Goal: Transaction & Acquisition: Book appointment/travel/reservation

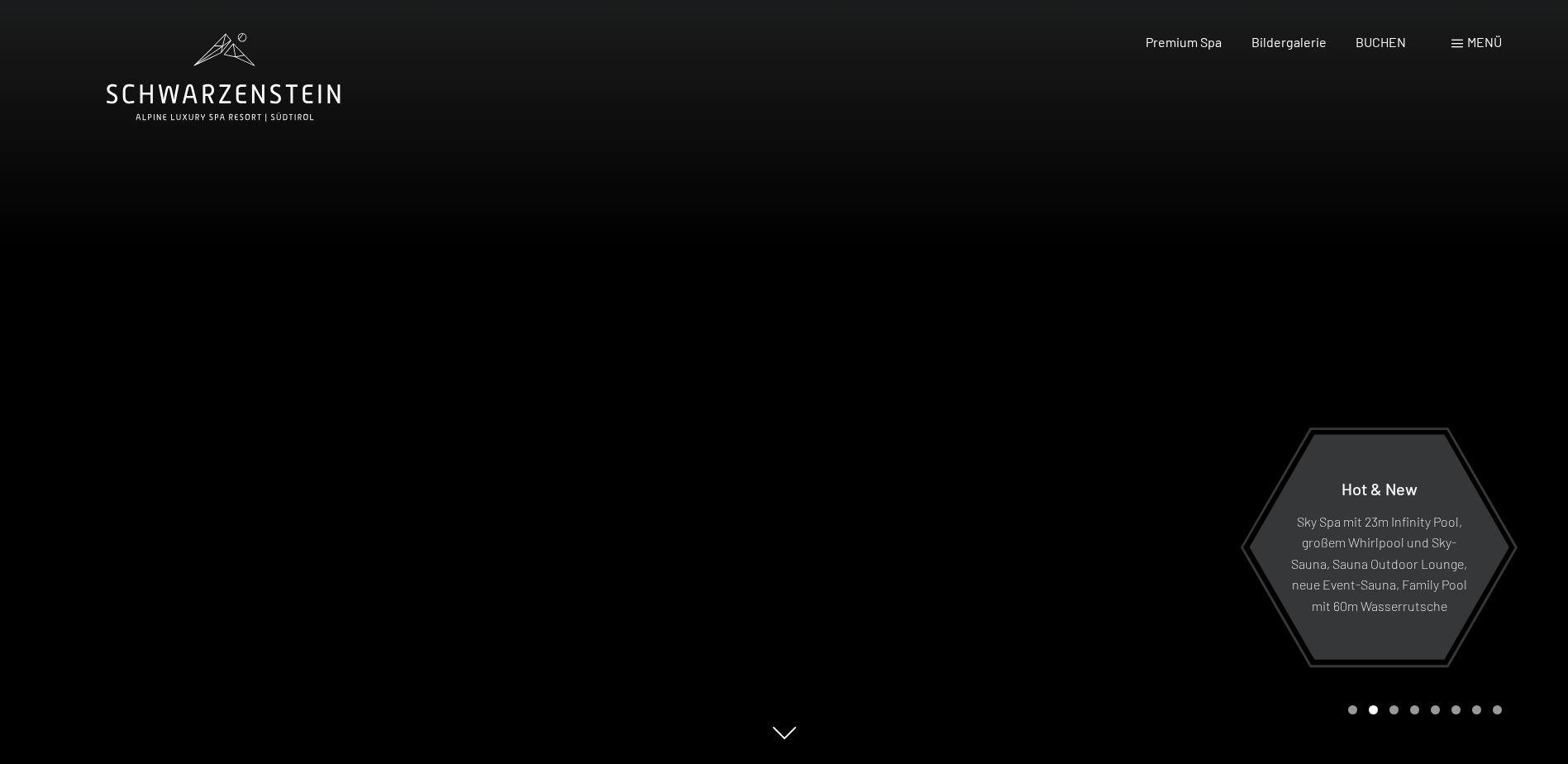
click at [1455, 42] on span at bounding box center [1457, 44] width 12 height 8
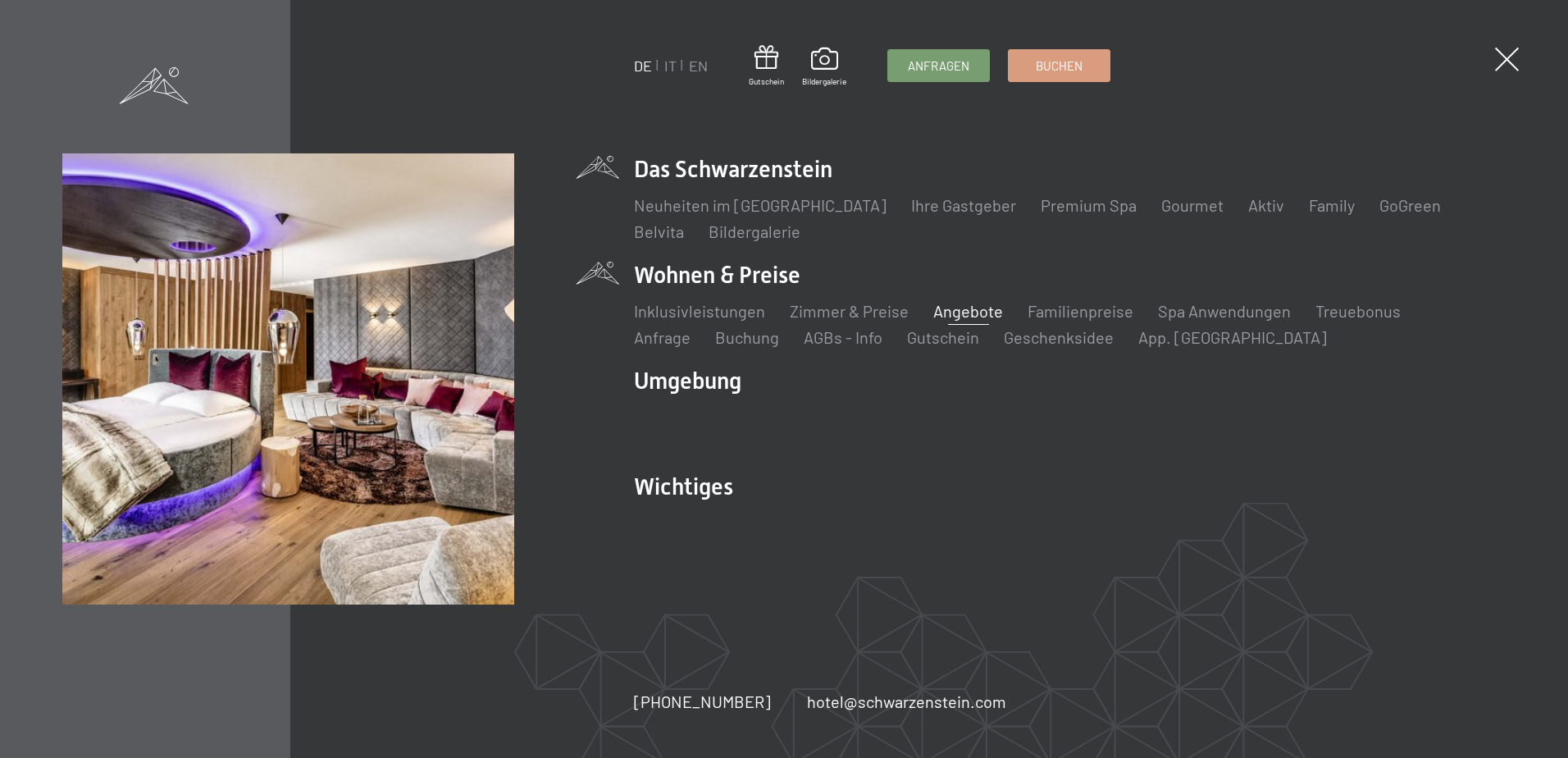
click at [979, 307] on link "Angebote" at bounding box center [968, 311] width 70 height 19
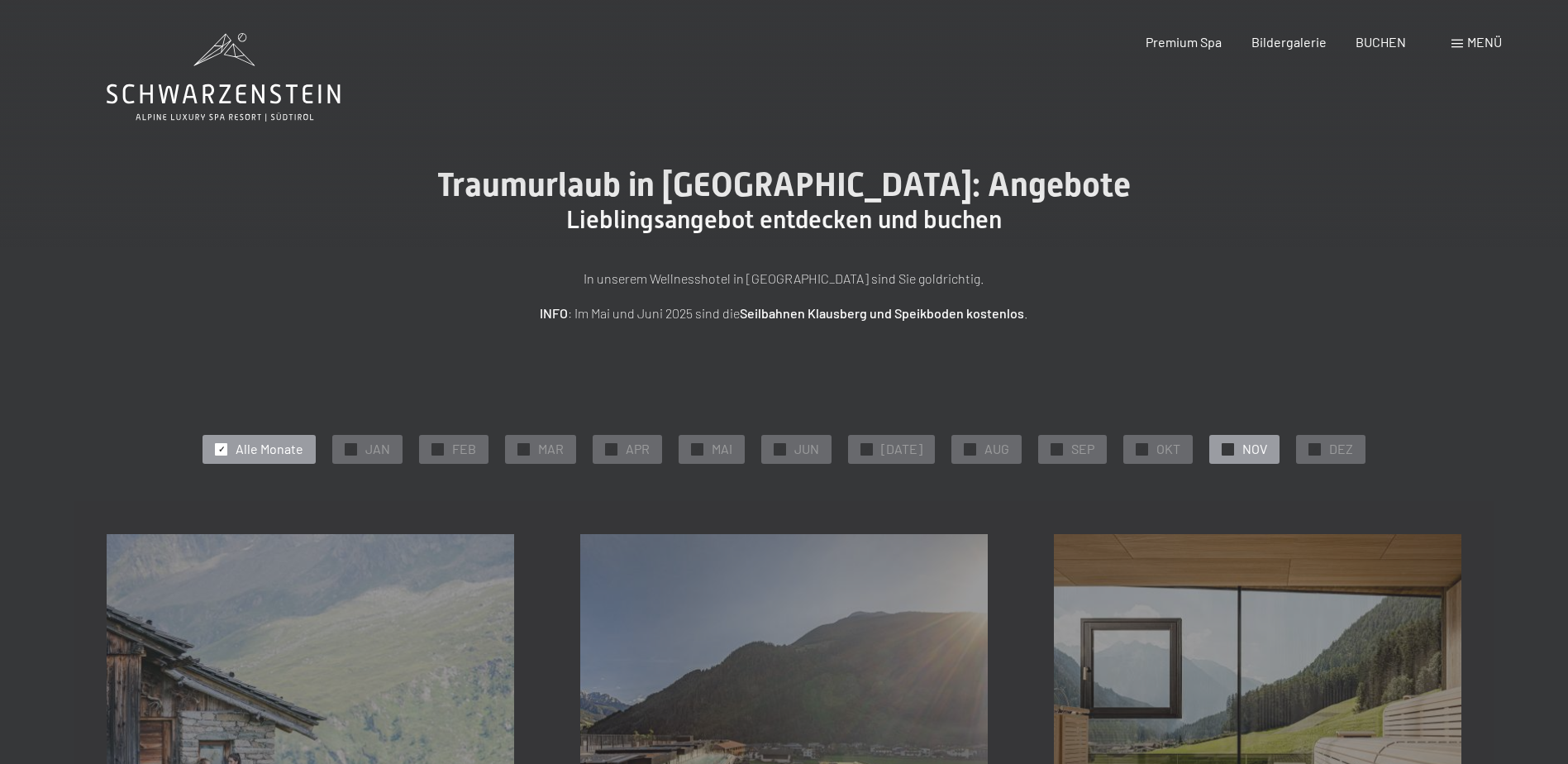
click at [1222, 450] on div at bounding box center [1228, 450] width 12 height 12
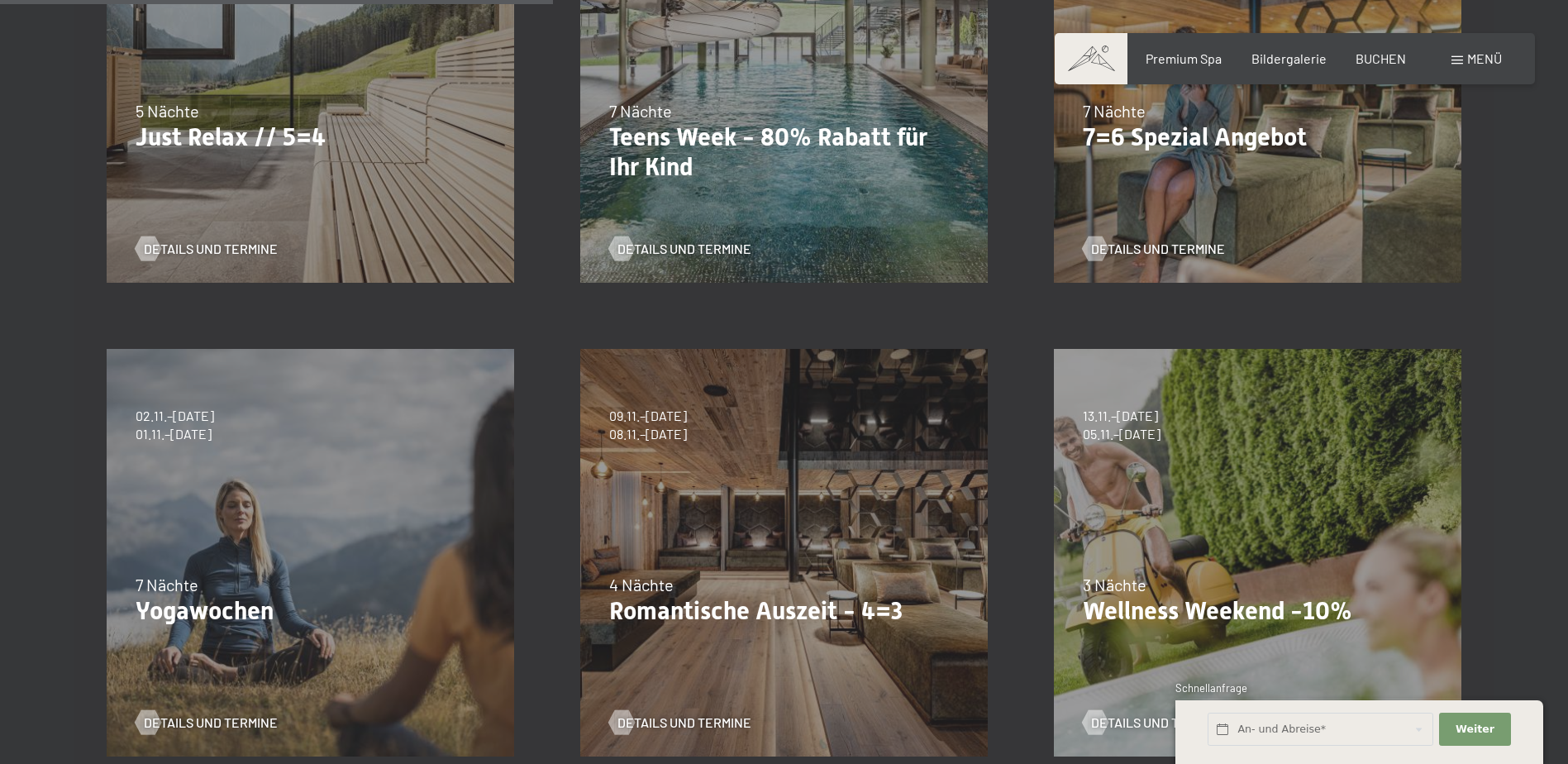
scroll to position [662, 0]
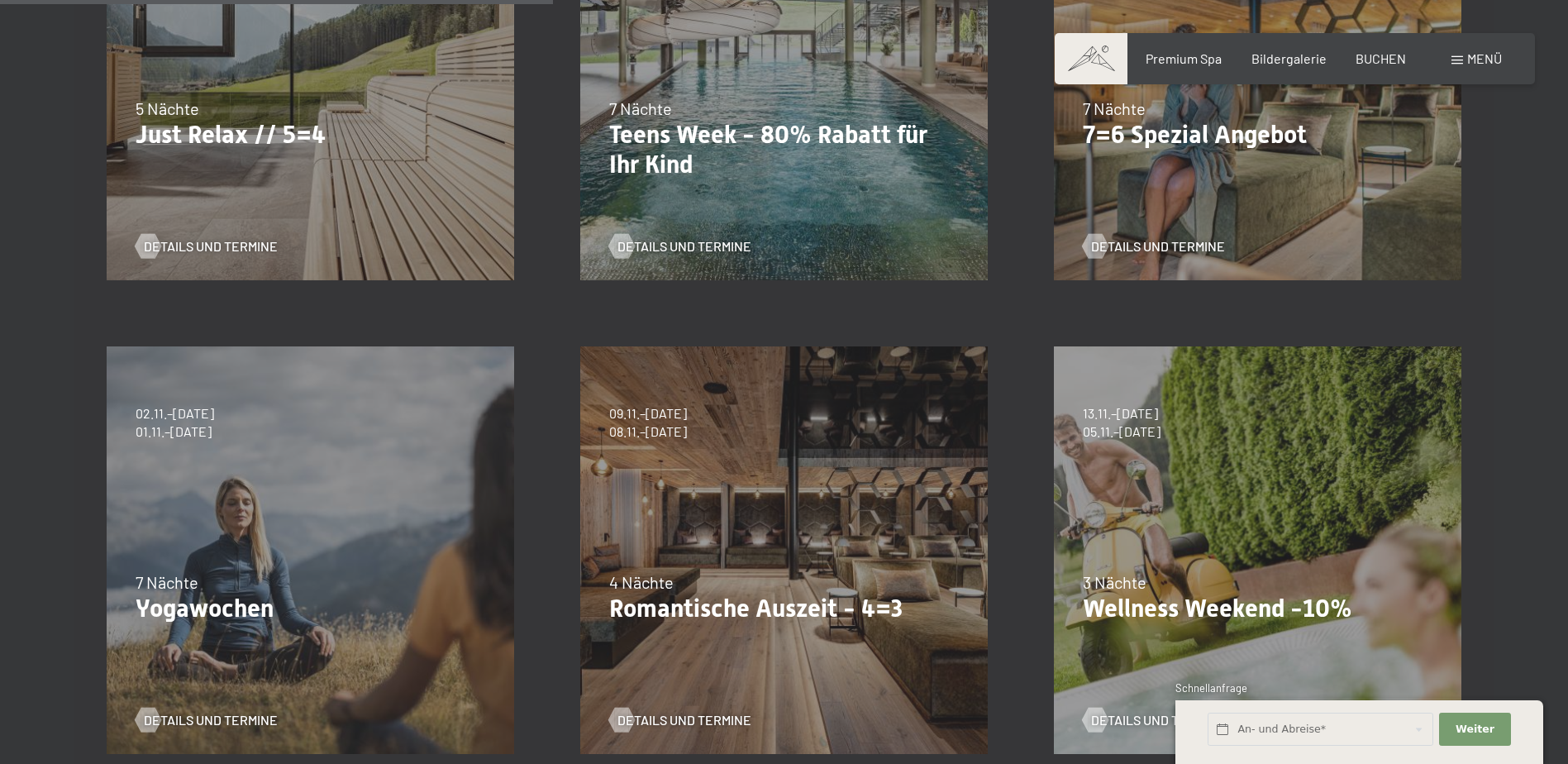
click at [805, 527] on div "09.11.–[DATE] 08.12.–[DATE] 11.01.–[DATE] 08.03.–[DATE] 29.03.–[DATE] 06.04.–[D…" at bounding box center [784, 551] width 474 height 474
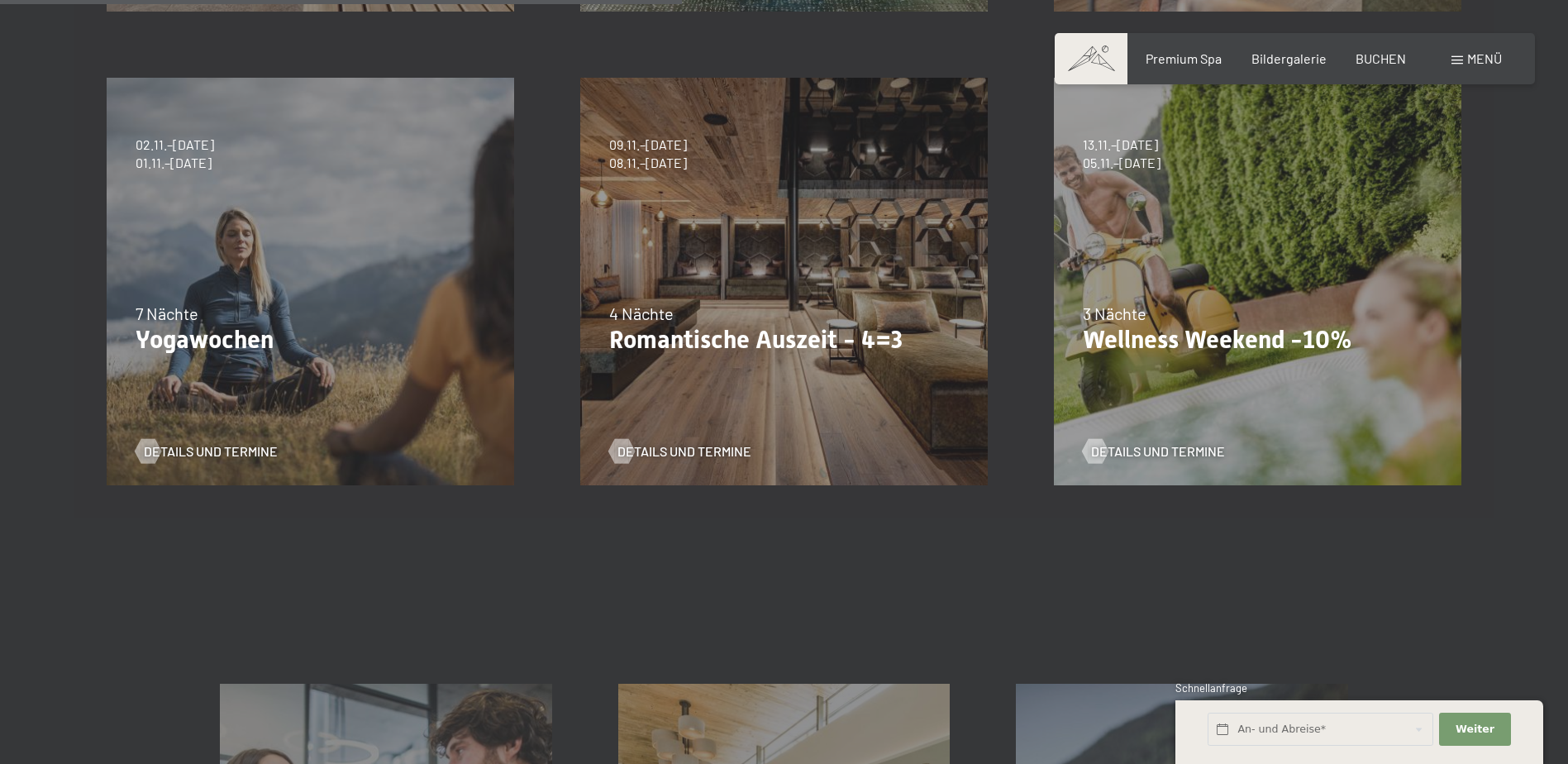
scroll to position [992, 0]
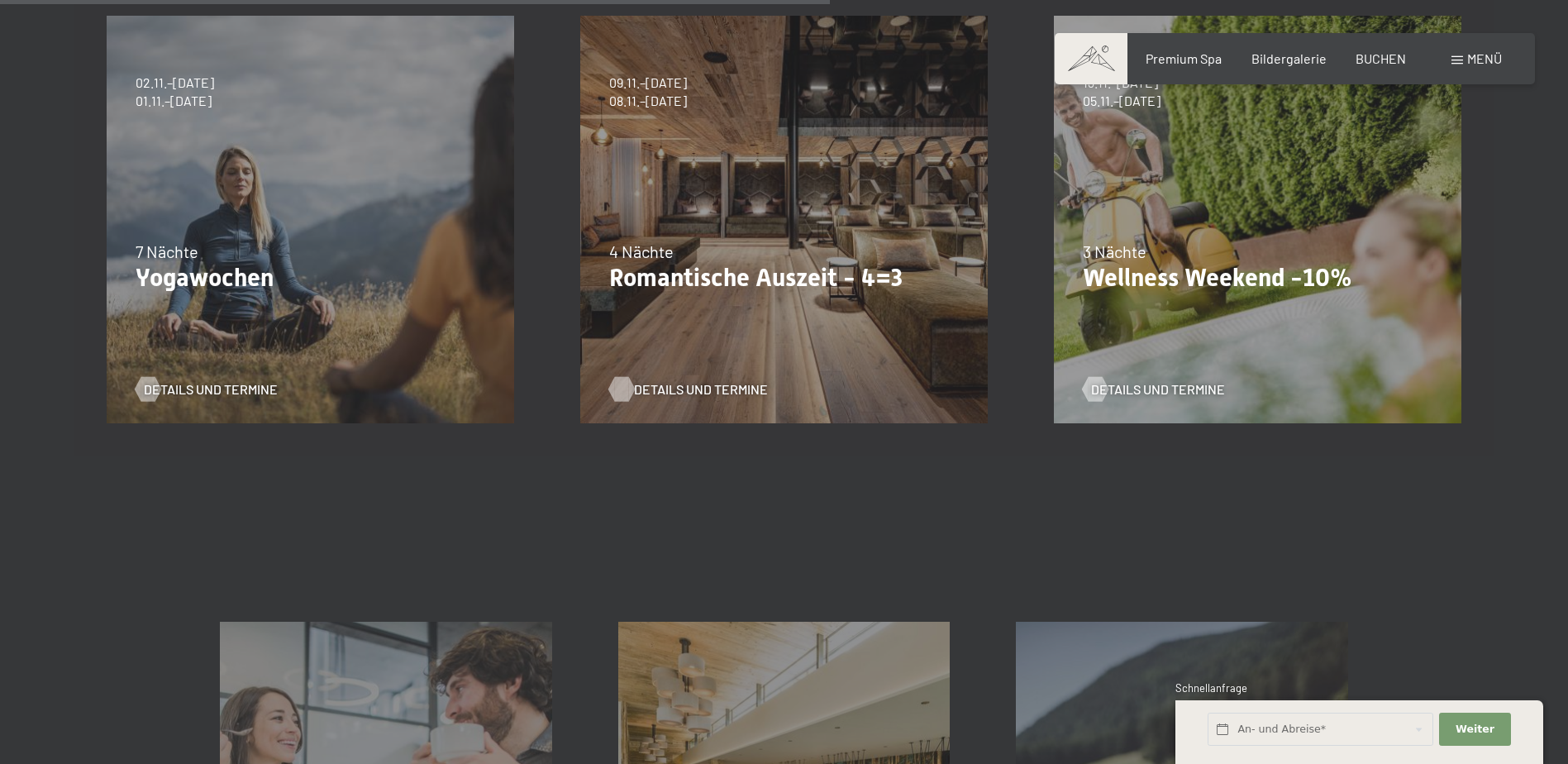
click at [662, 390] on span "Details und Termine" at bounding box center [701, 389] width 134 height 18
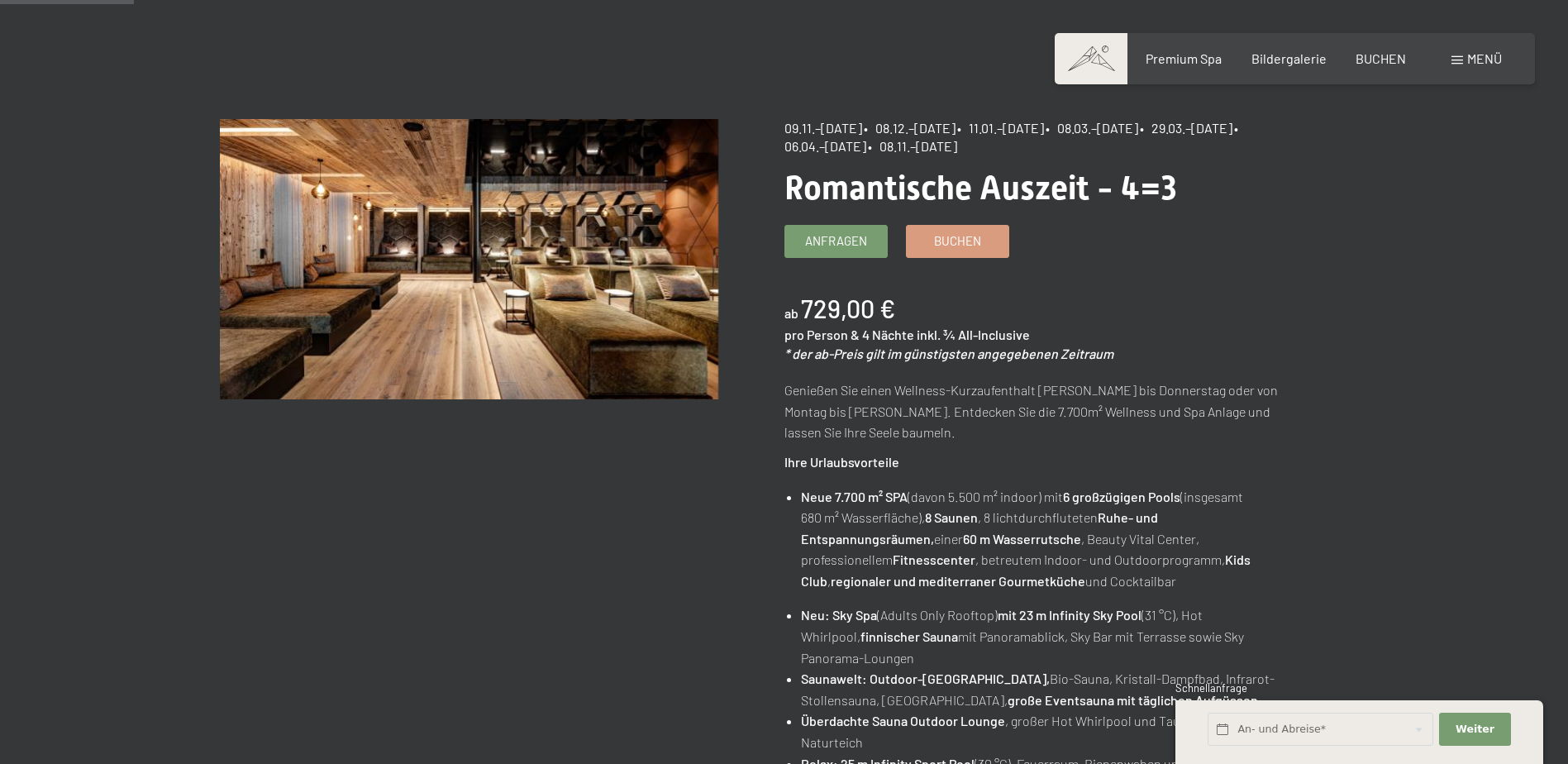
scroll to position [165, 0]
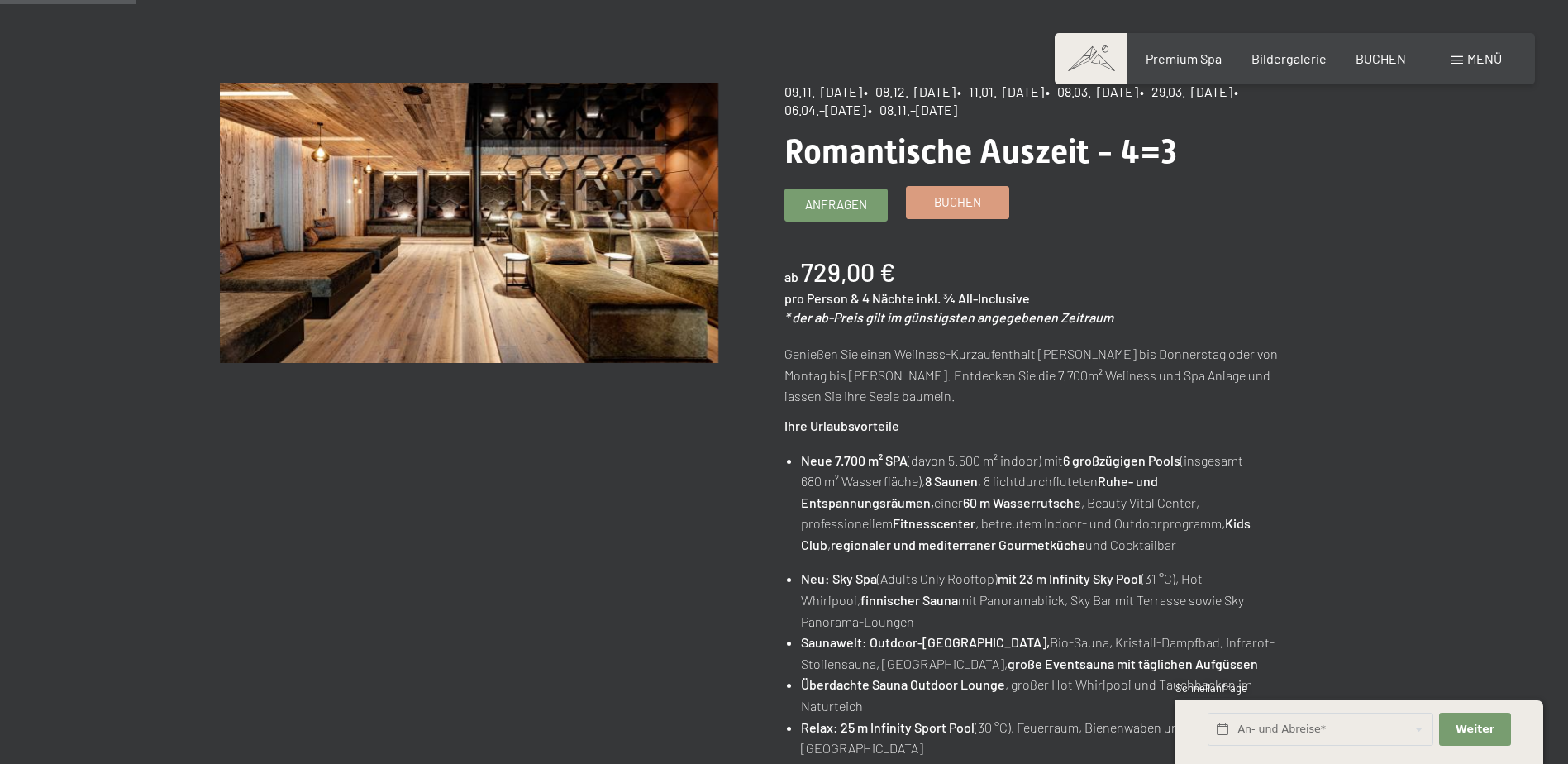
click at [962, 203] on span "Buchen" at bounding box center [957, 203] width 47 height 18
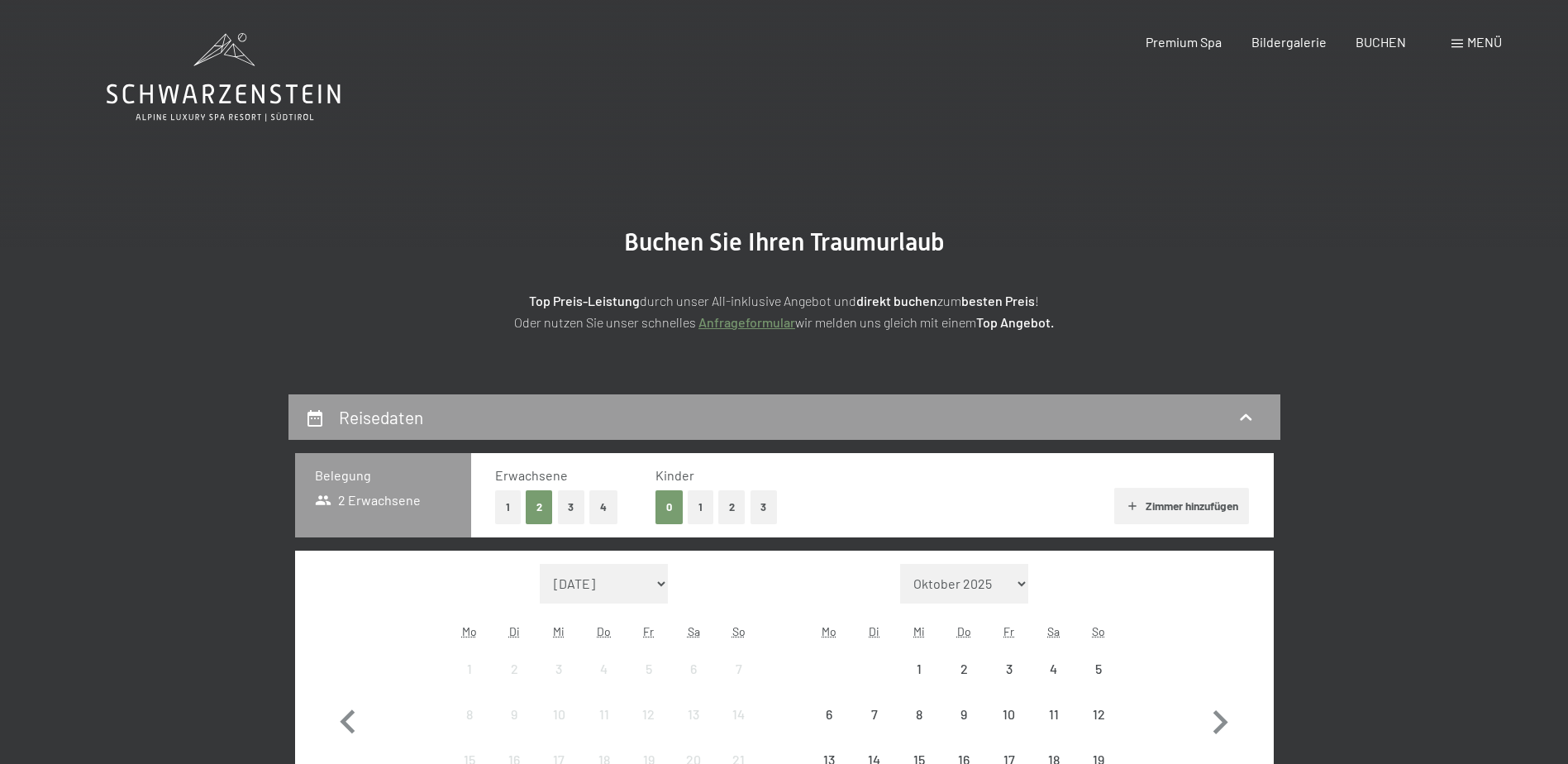
select select "2025-11-01"
select select "2025-12-01"
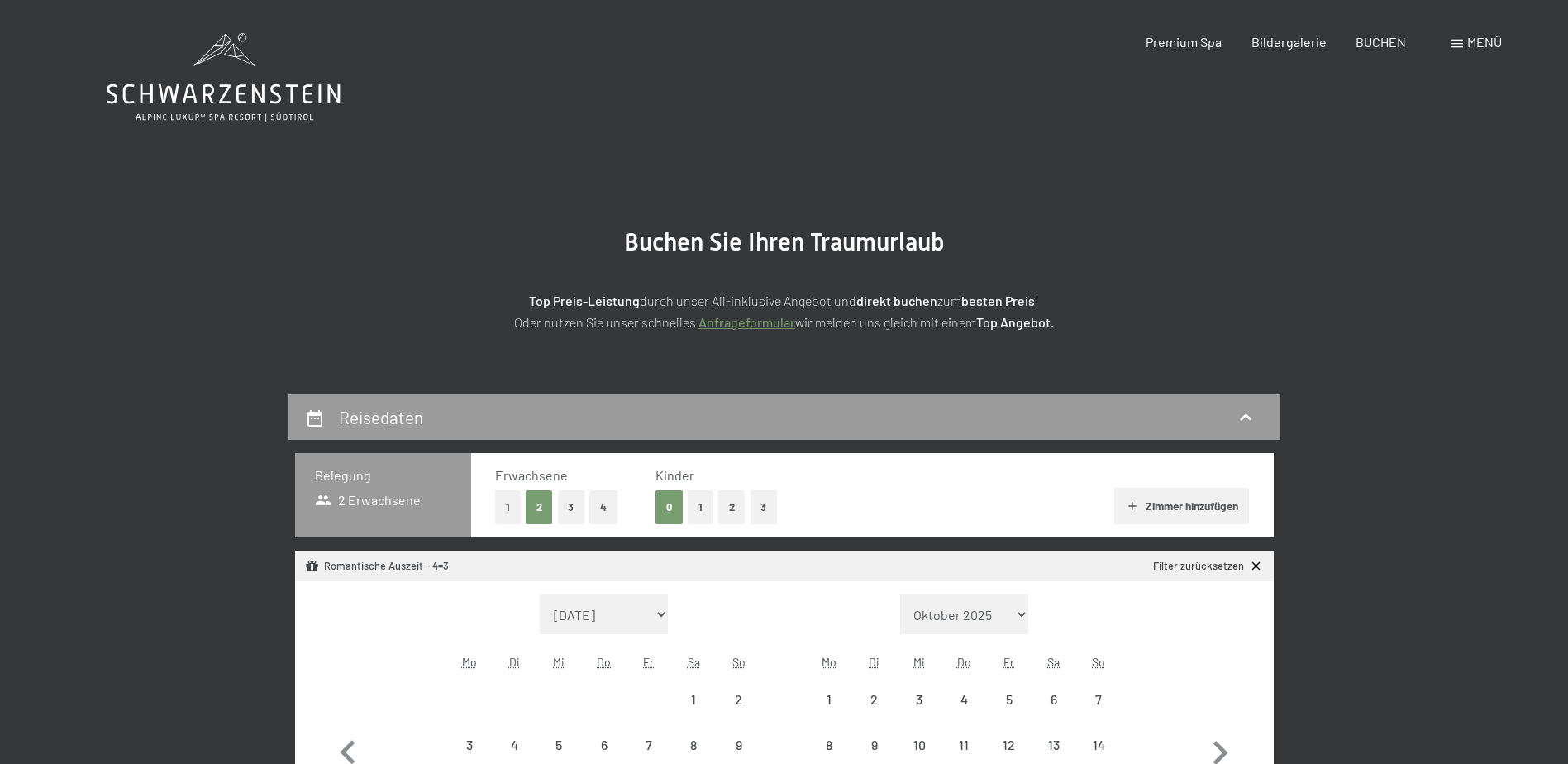
select select "2025-11-01"
select select "2025-12-01"
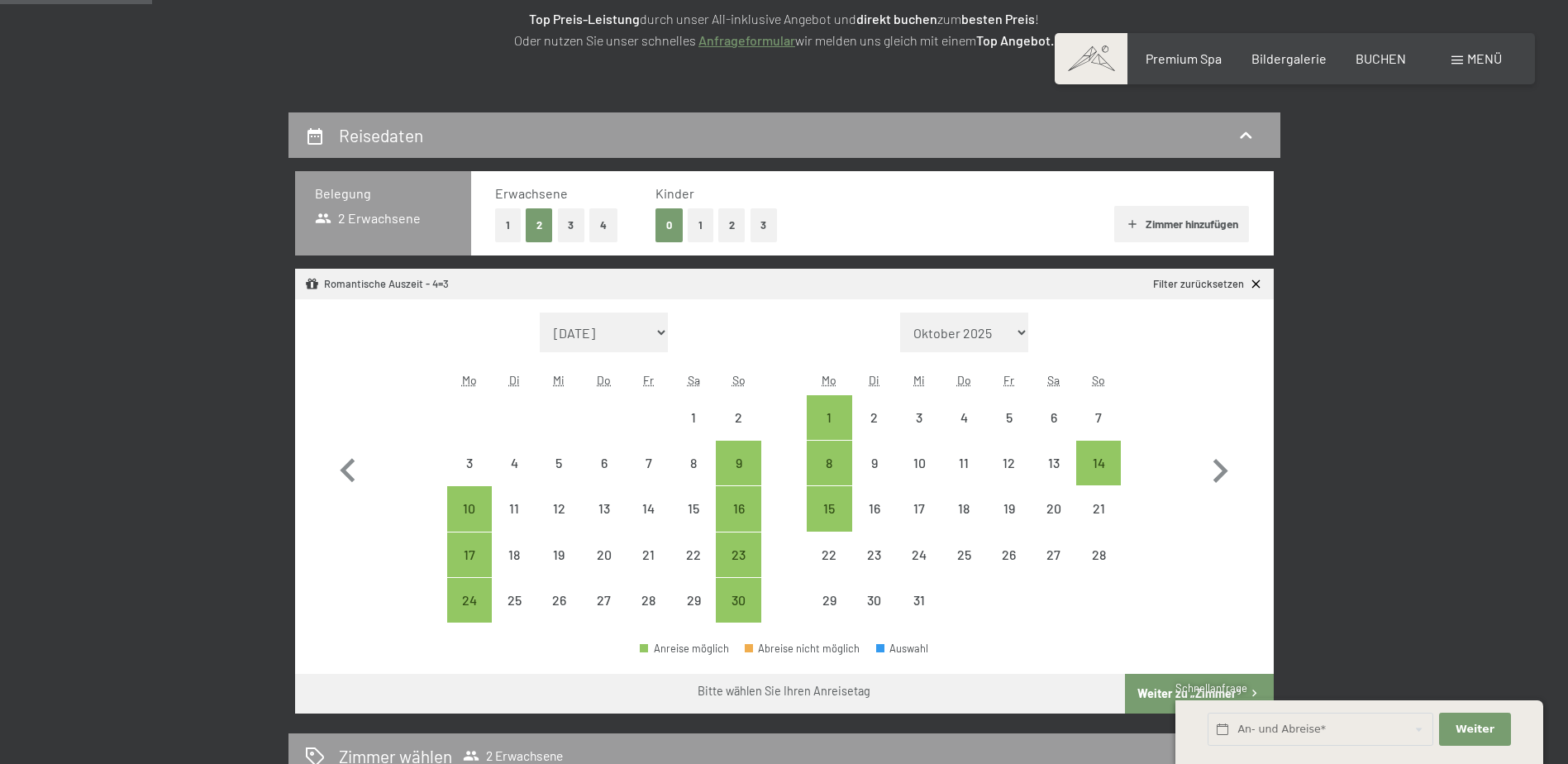
scroll to position [330, 0]
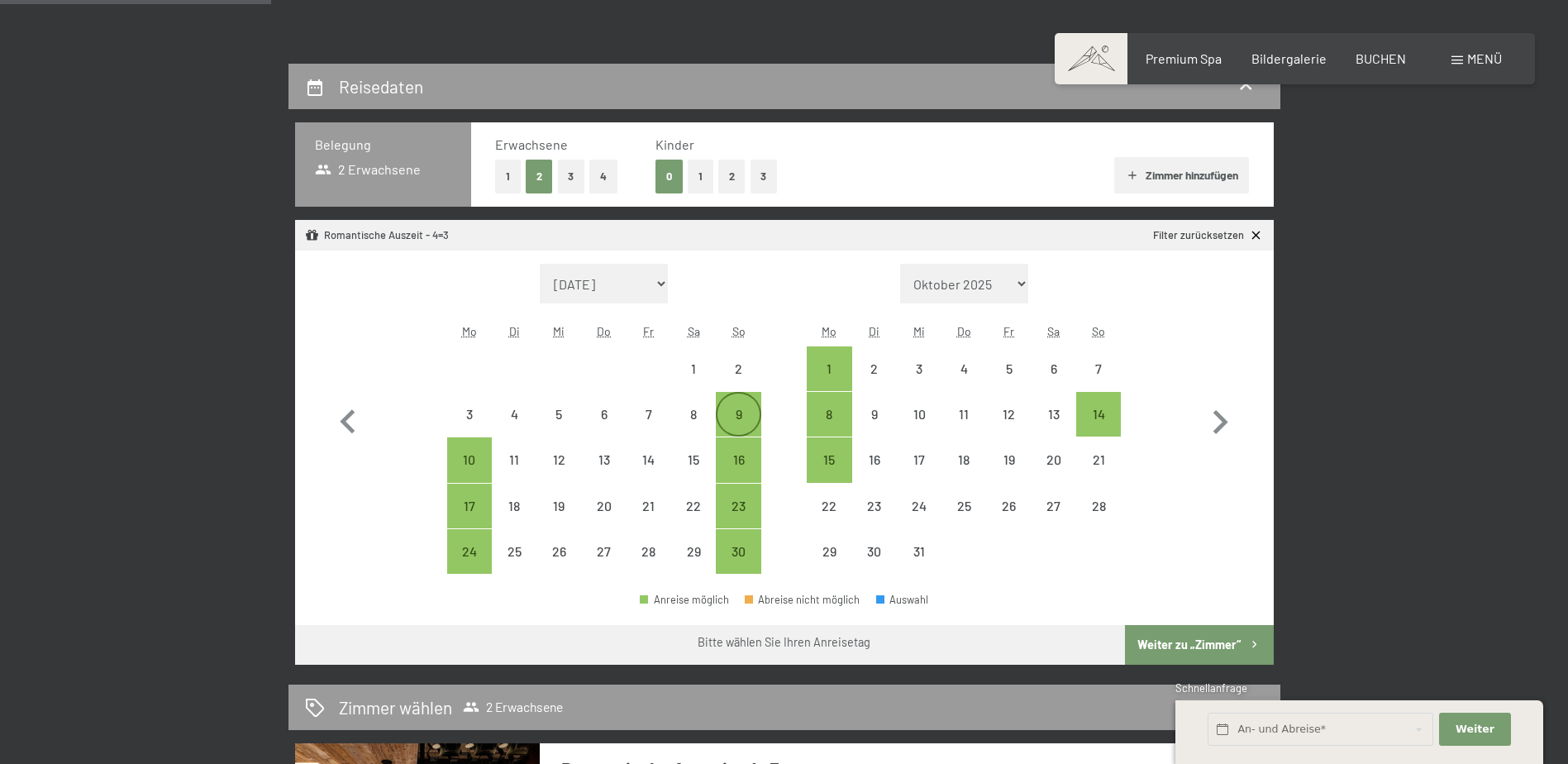
click at [740, 413] on div "9" at bounding box center [738, 428] width 42 height 42
select select "2025-11-01"
select select "2025-12-01"
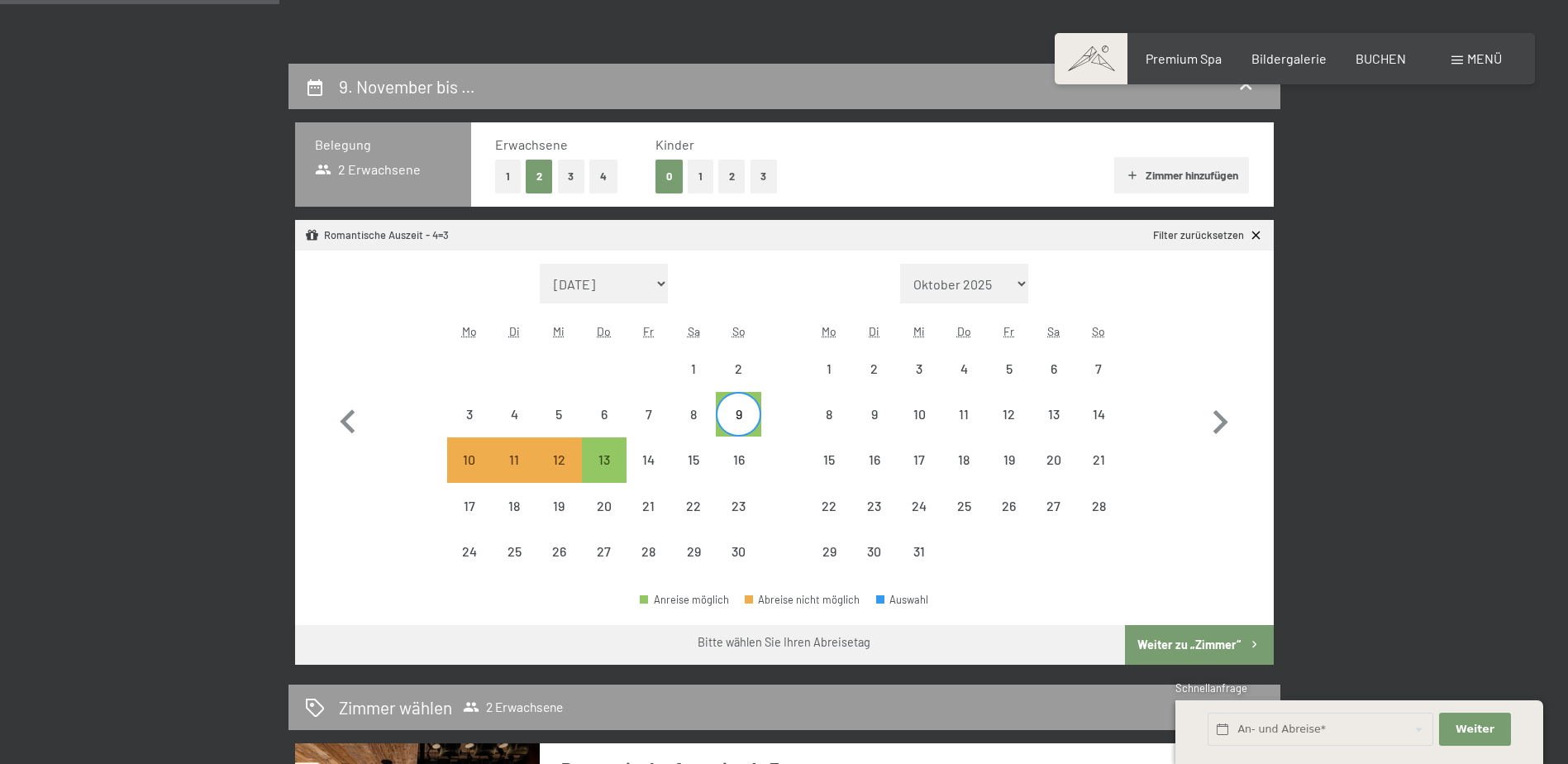
scroll to position [744, 0]
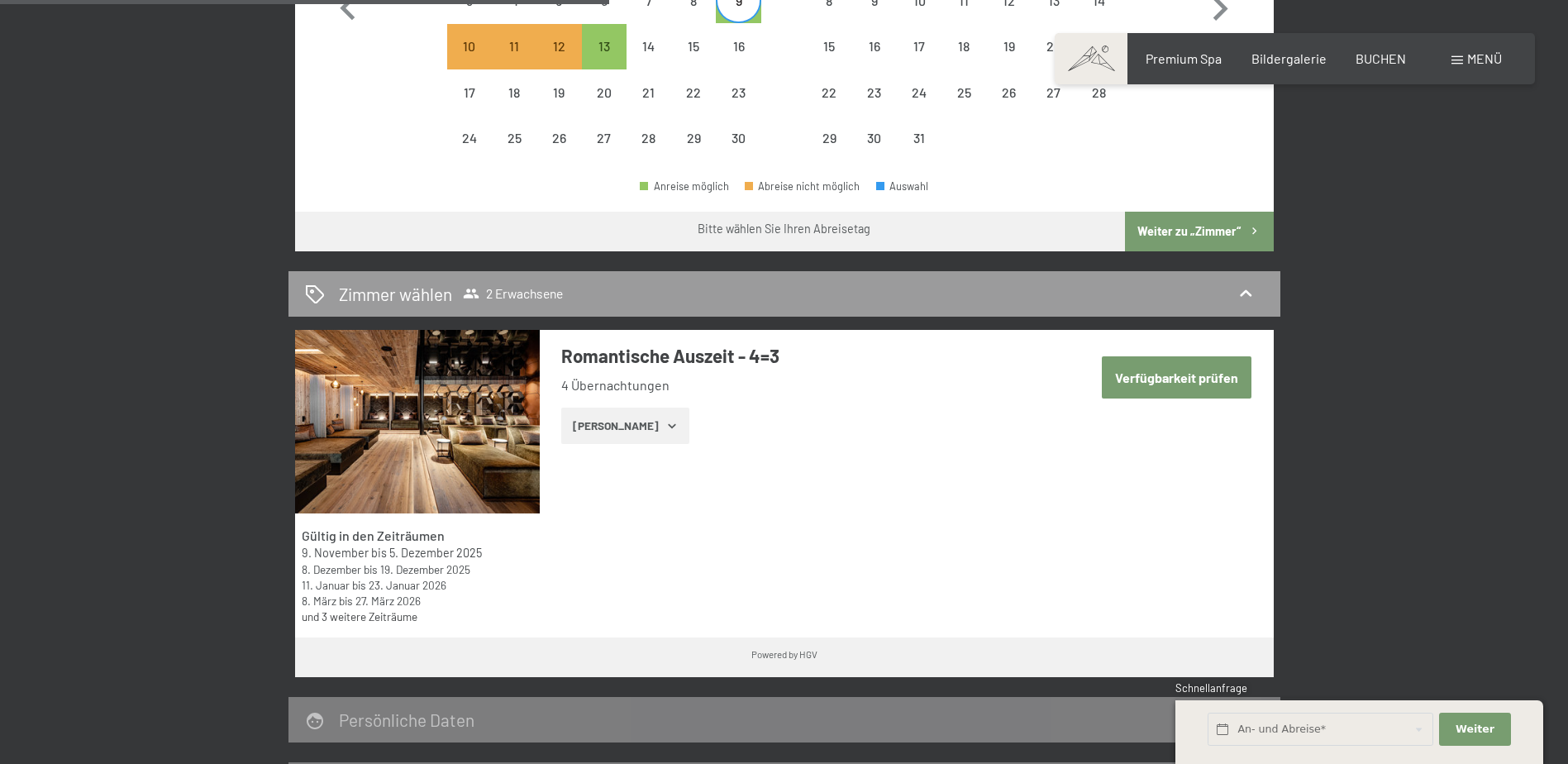
click at [1129, 377] on button "Verfügbarkeit prüfen" at bounding box center [1176, 377] width 150 height 42
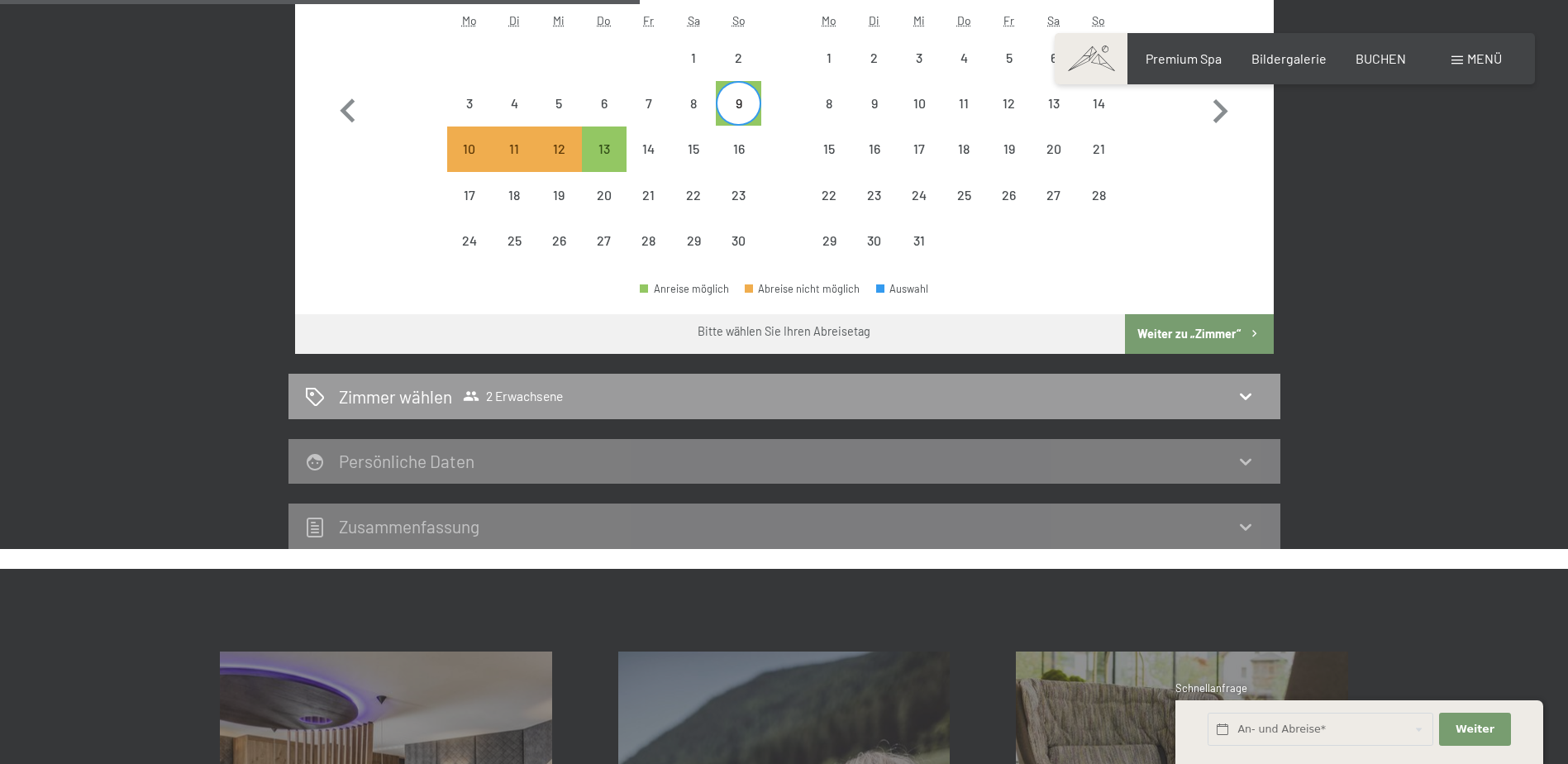
scroll to position [642, 0]
click at [1194, 338] on button "Weiter zu „Zimmer“" at bounding box center [1199, 333] width 148 height 40
select select "2025-11-01"
select select "2025-12-01"
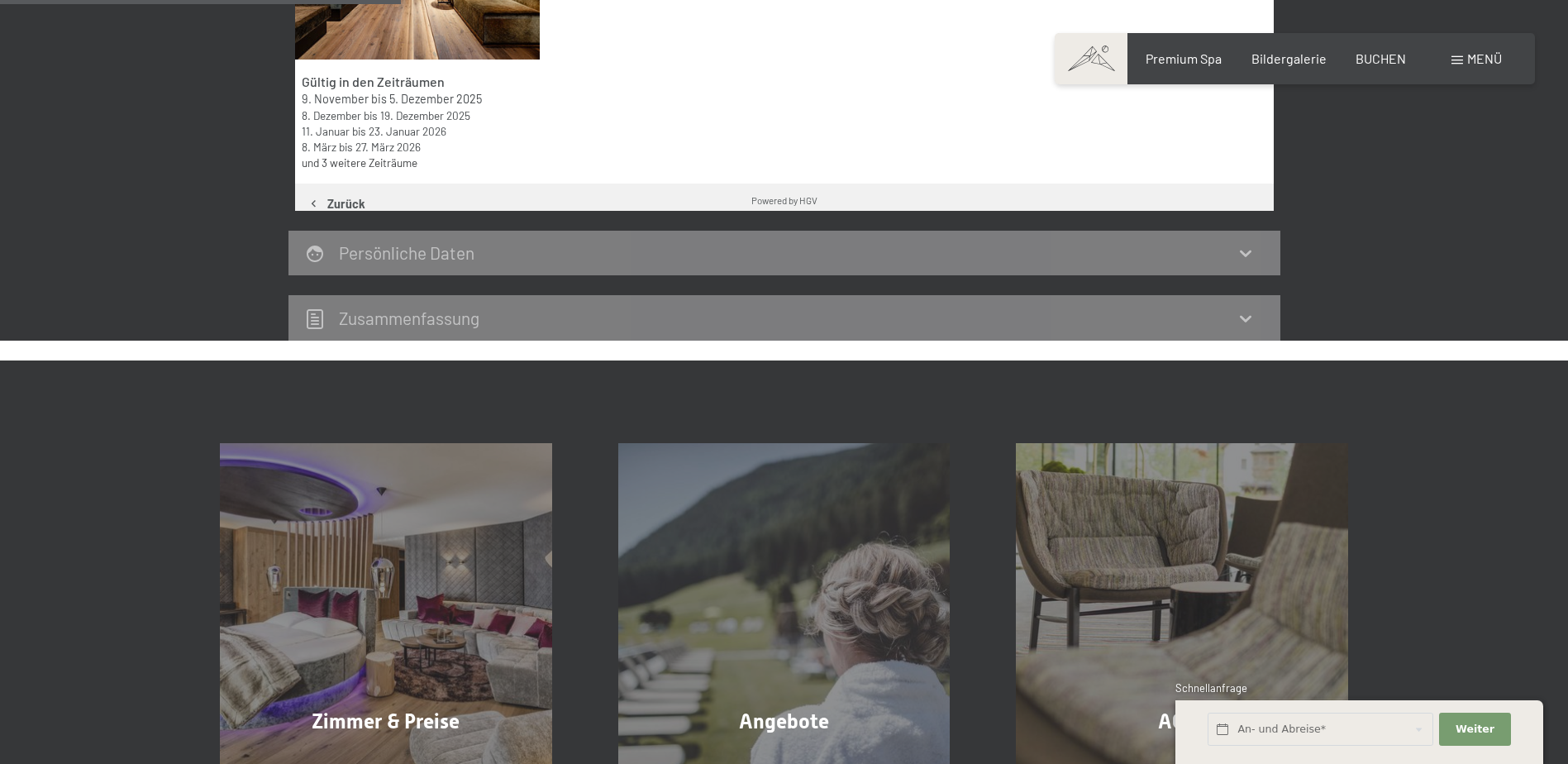
scroll to position [394, 0]
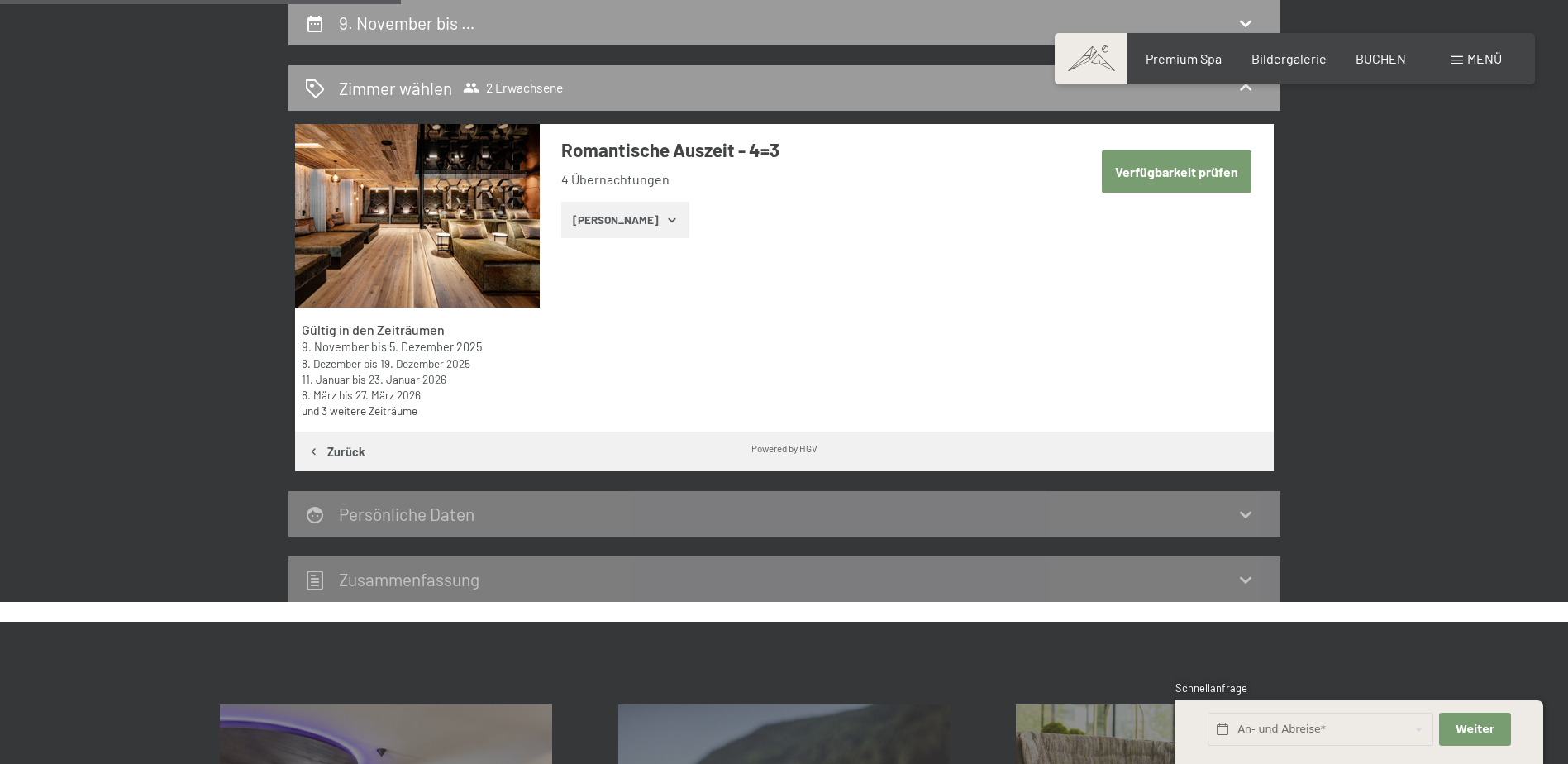
click at [1165, 163] on button "Verfügbarkeit prüfen" at bounding box center [1176, 171] width 150 height 42
select select "2025-11-01"
select select "2025-12-01"
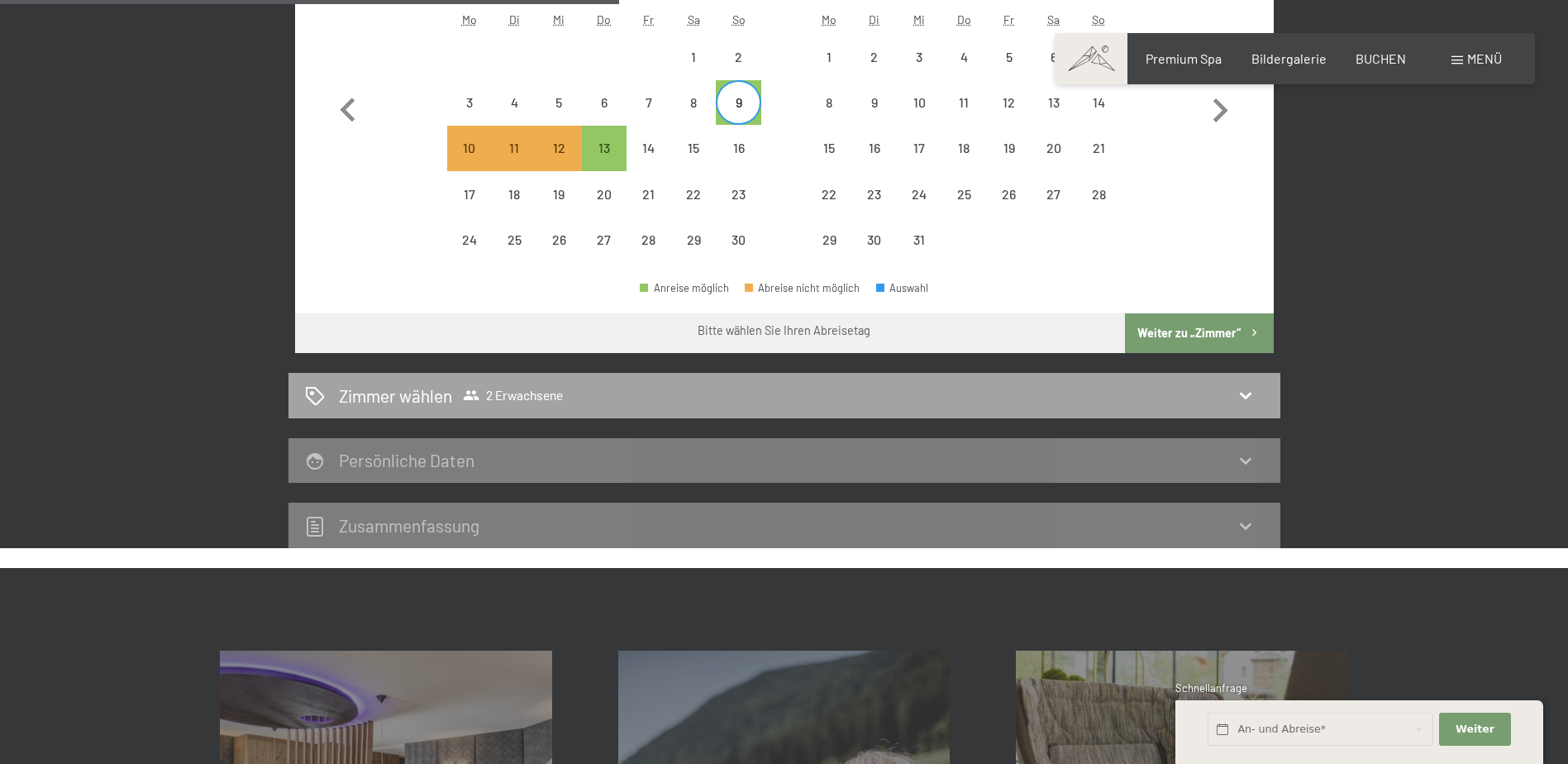
click at [454, 381] on div "Zimmer wählen 2 Erwachsene" at bounding box center [784, 395] width 992 height 45
select select "2025-11-01"
select select "2025-12-01"
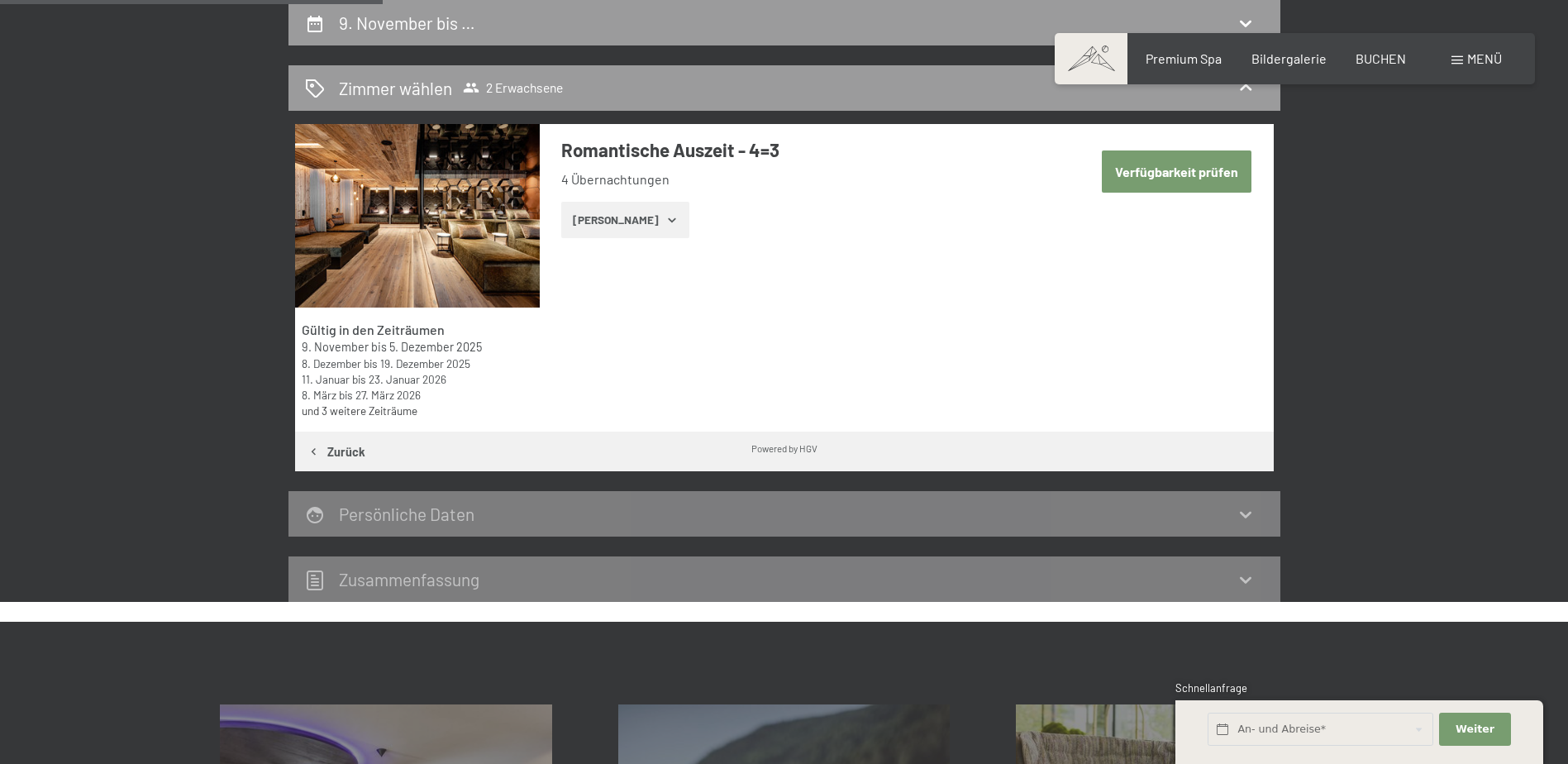
click at [1186, 170] on button "Verfügbarkeit prüfen" at bounding box center [1176, 171] width 150 height 42
select select "2025-11-01"
select select "2025-12-01"
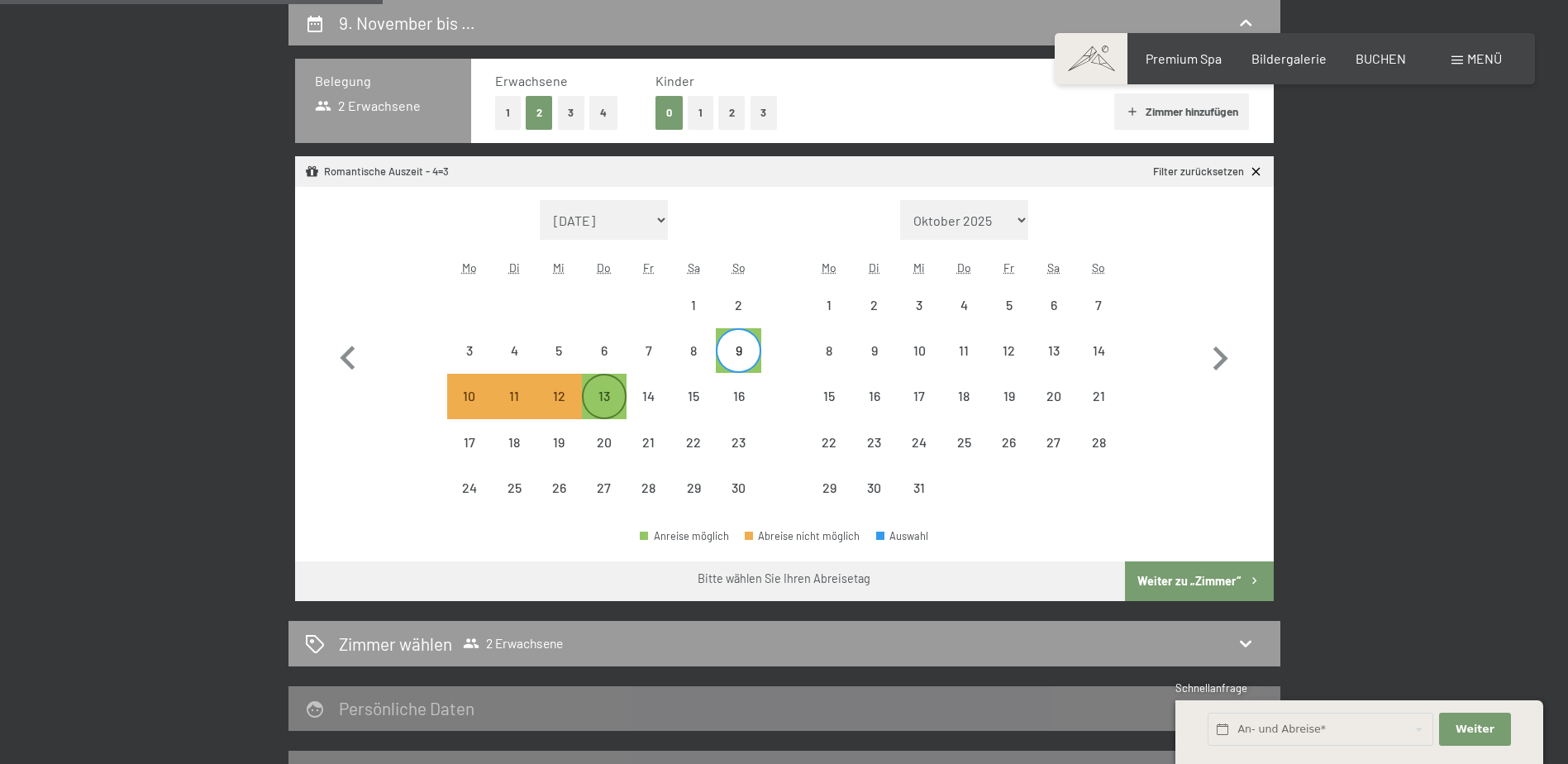
click at [614, 402] on div "13" at bounding box center [604, 410] width 42 height 42
select select "2025-11-01"
select select "2025-12-01"
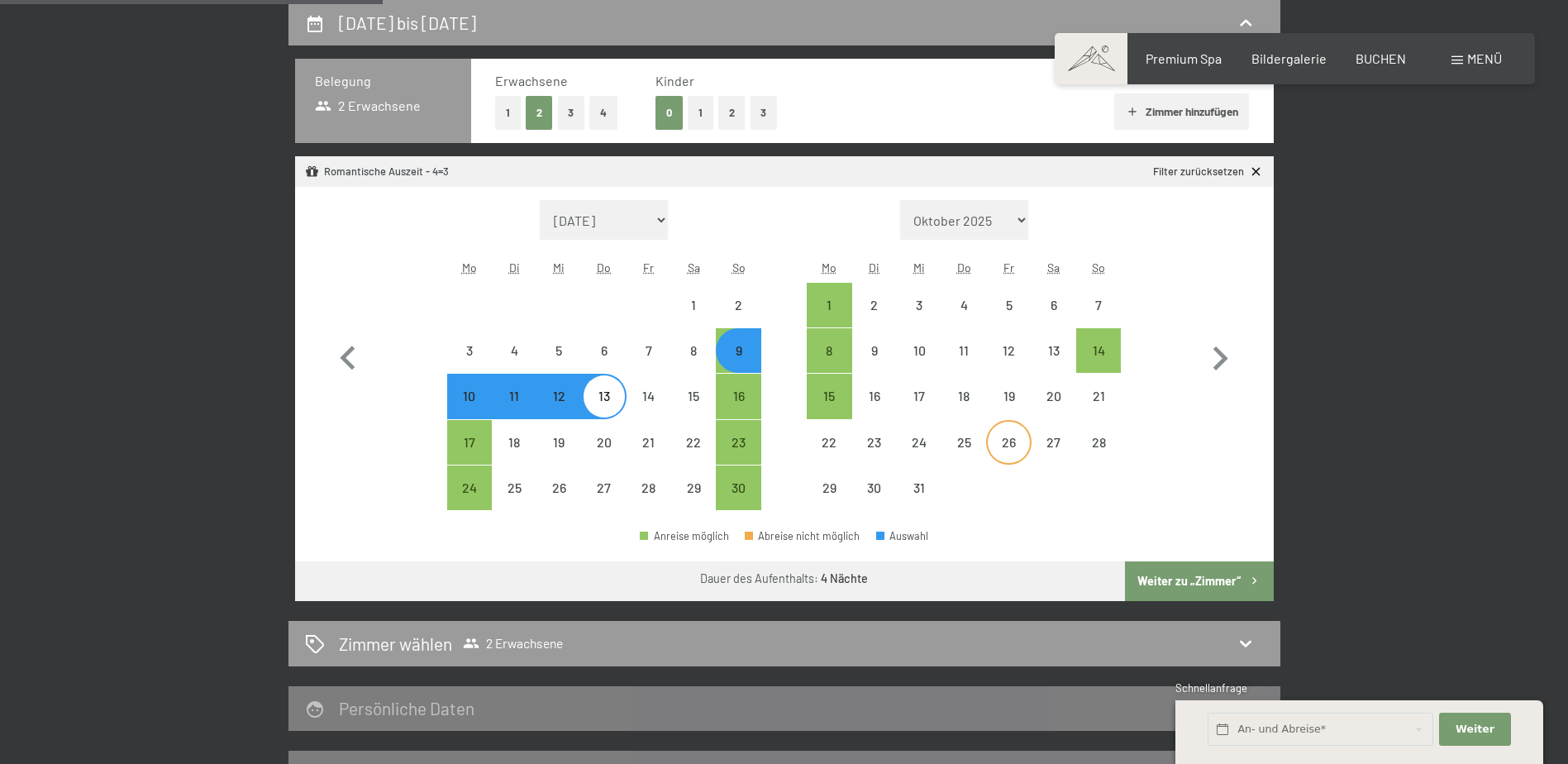
select select "2025-11-01"
select select "2025-12-01"
click at [1186, 574] on button "Weiter zu „Zimmer“" at bounding box center [1199, 581] width 148 height 40
select select "2025-11-01"
select select "2025-12-01"
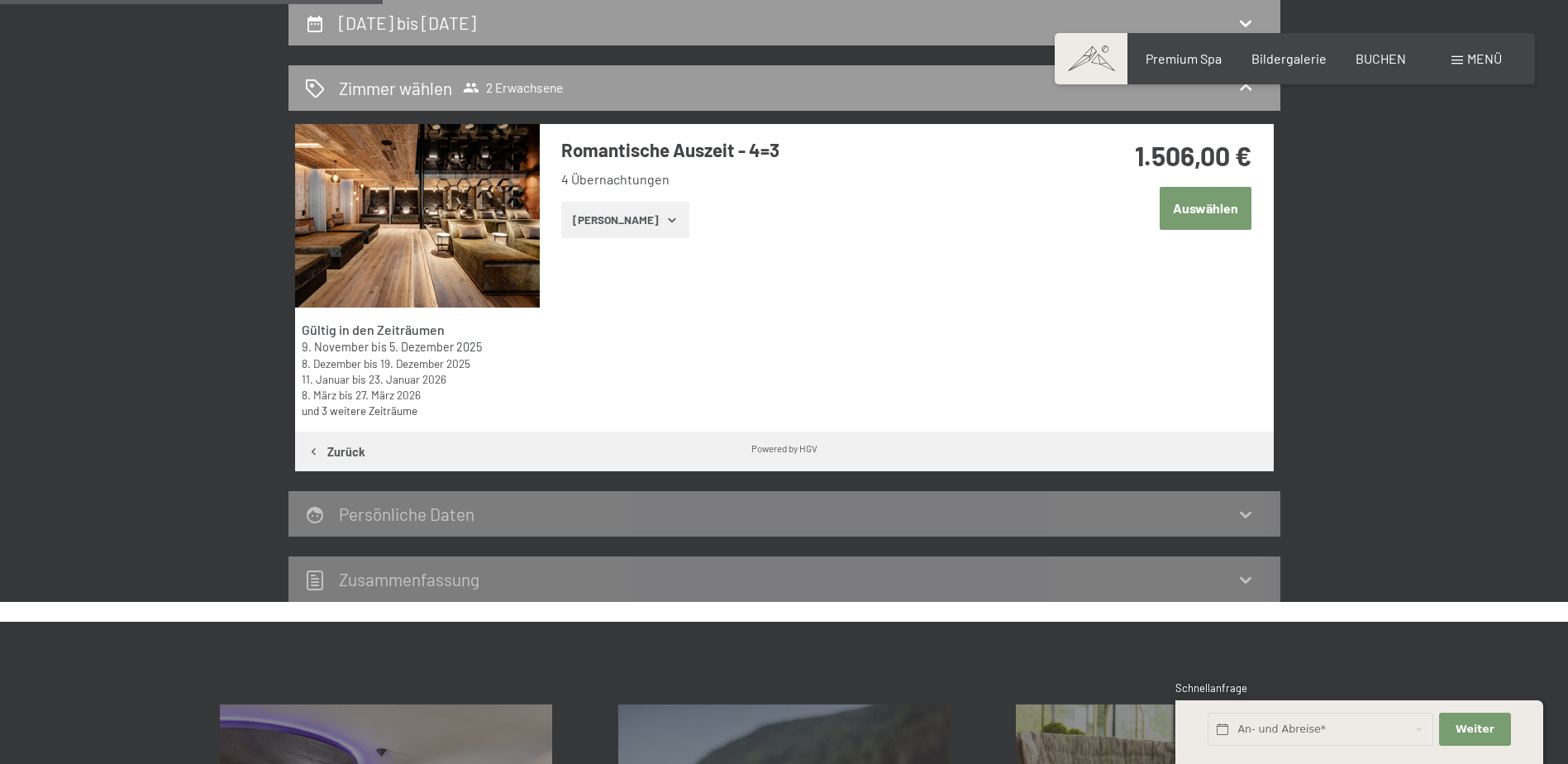
click at [609, 230] on button "Zeige Zimmer" at bounding box center [625, 219] width 128 height 36
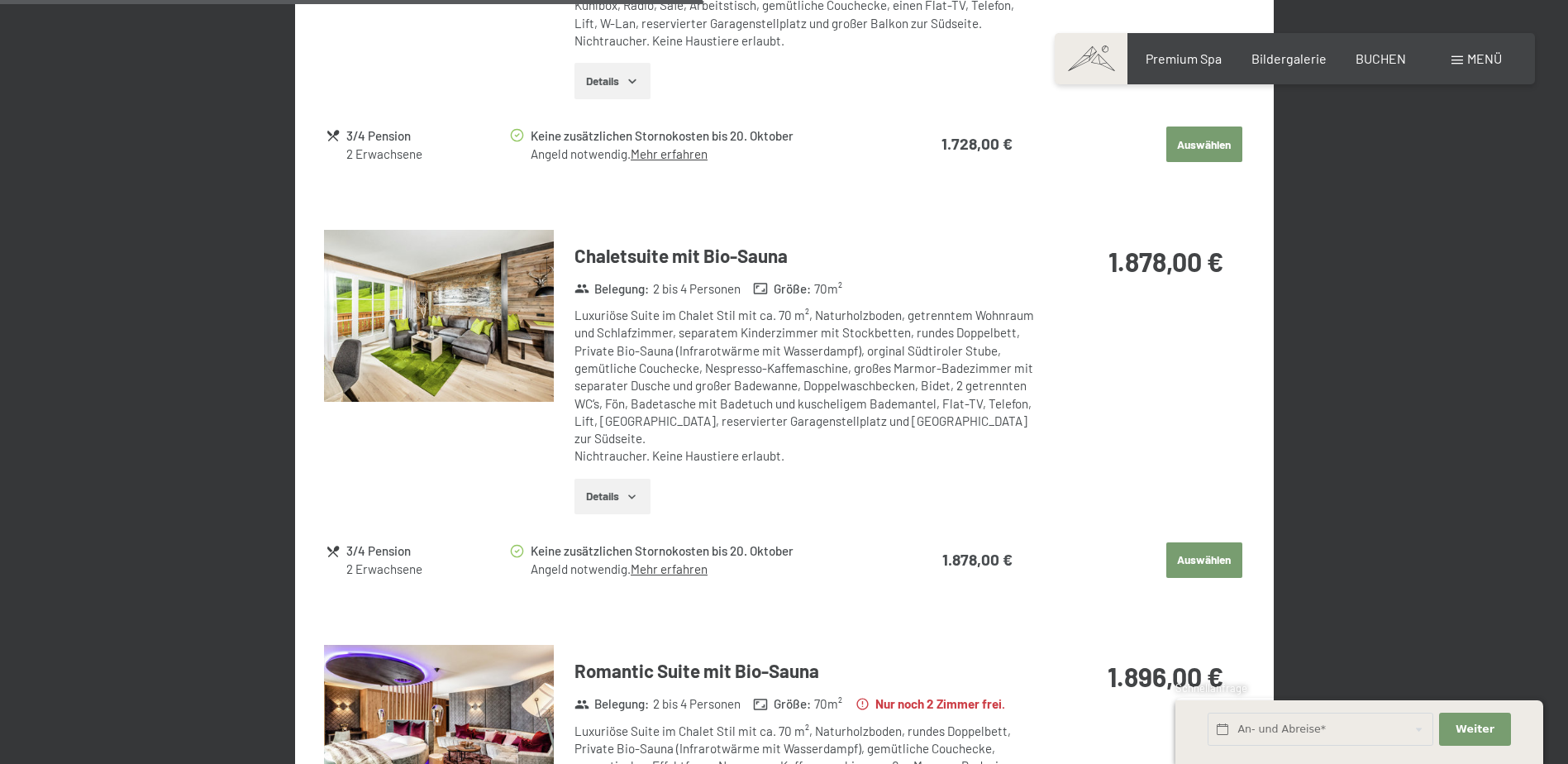
scroll to position [726, 0]
